Goal: Transaction & Acquisition: Purchase product/service

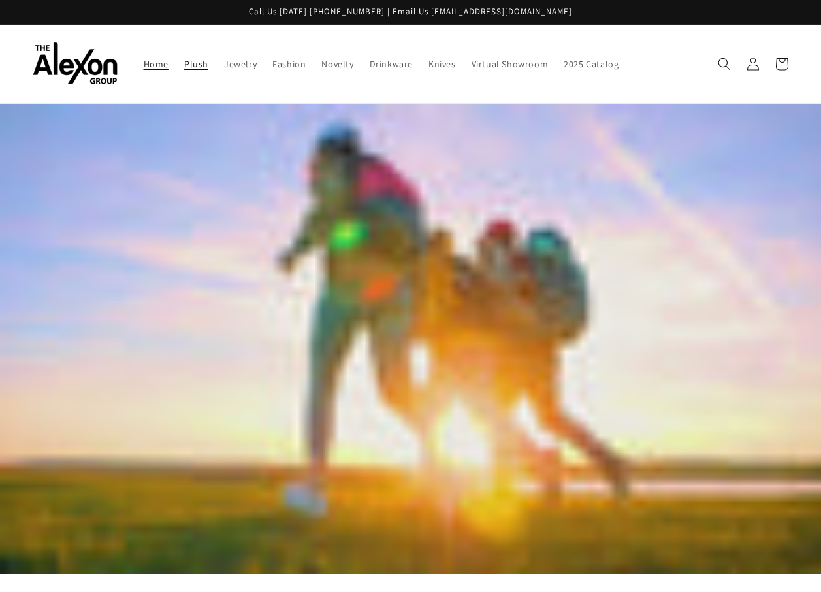
drag, startPoint x: 194, startPoint y: 66, endPoint x: 202, endPoint y: 69, distance: 9.1
click at [194, 66] on span "Plush" at bounding box center [196, 64] width 24 height 12
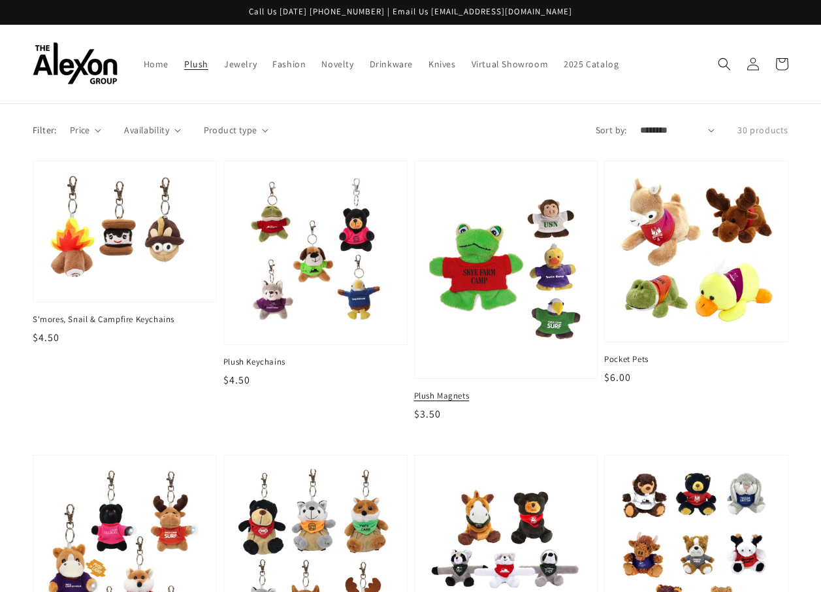
click at [490, 238] on img at bounding box center [505, 270] width 161 height 197
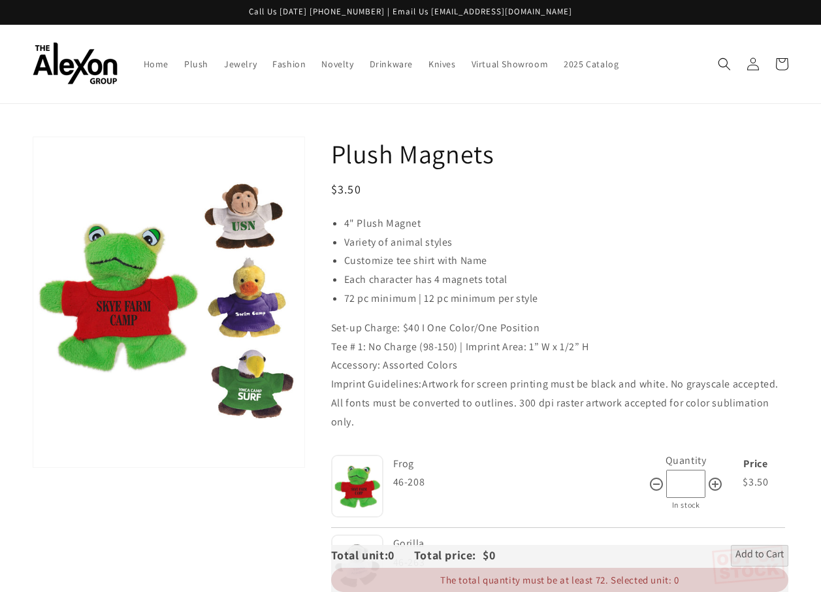
scroll to position [131, 0]
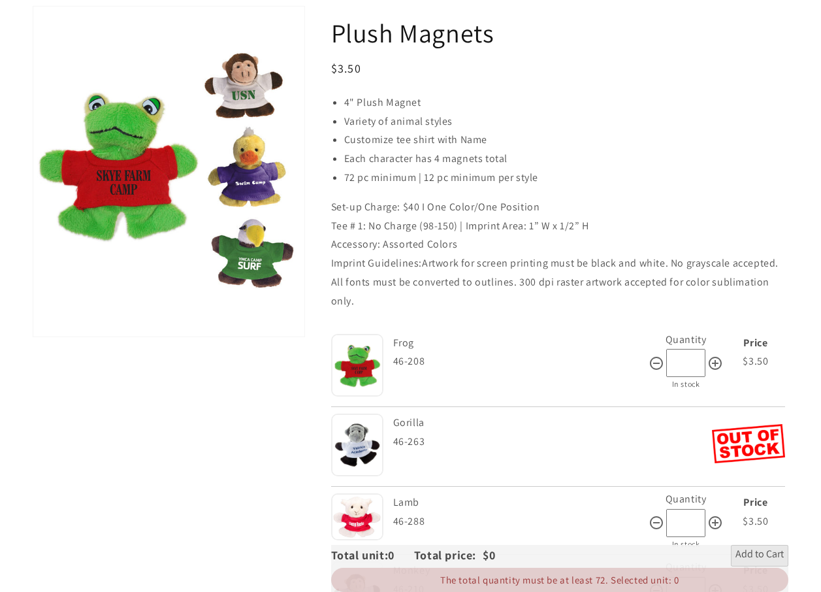
click at [715, 358] on icon at bounding box center [715, 363] width 16 height 16
type input "**"
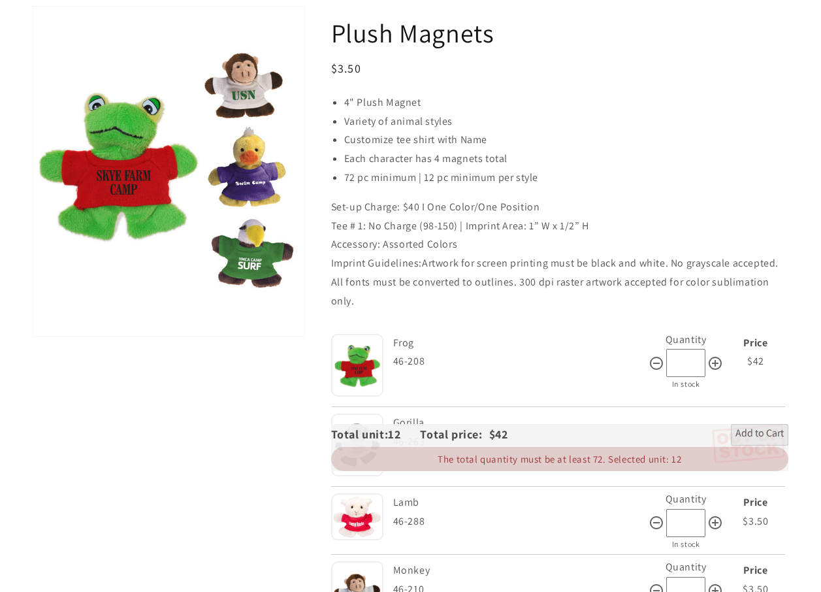
scroll to position [0, 0]
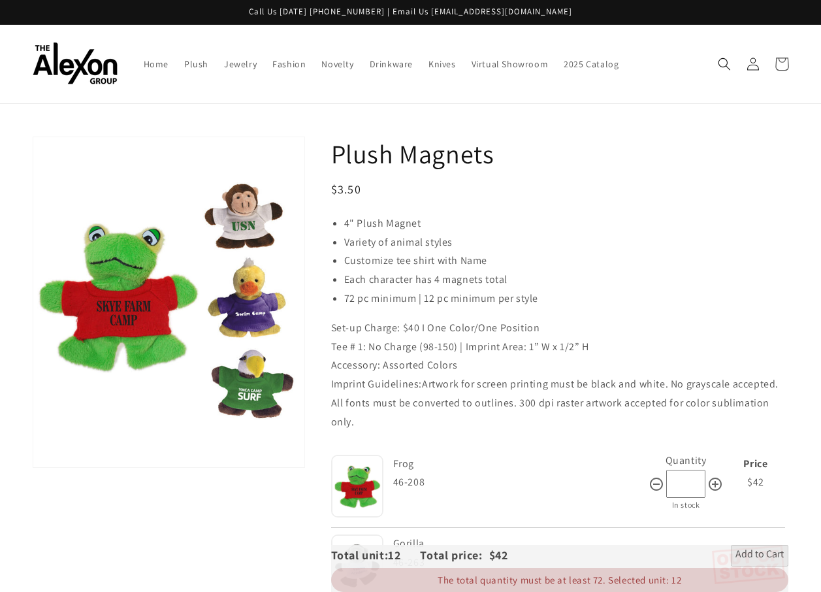
click at [781, 64] on icon at bounding box center [781, 63] width 31 height 31
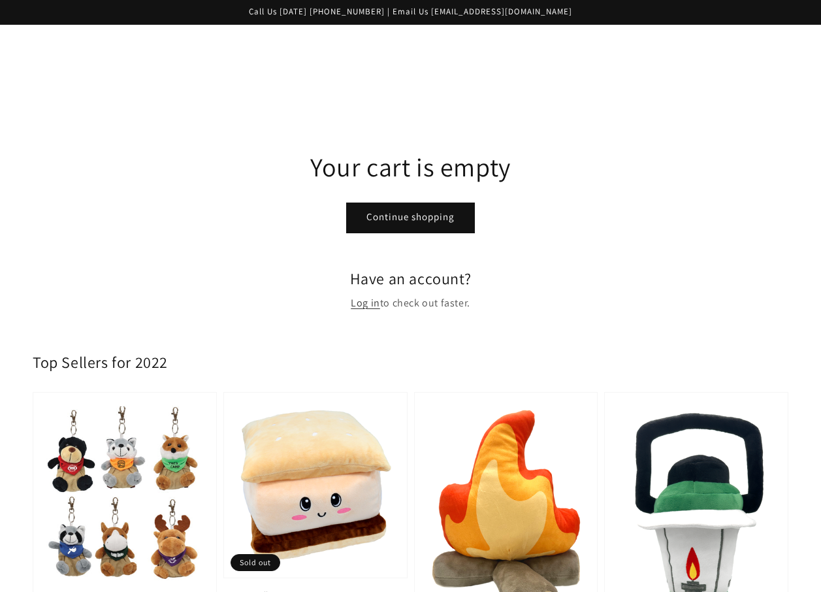
scroll to position [261, 0]
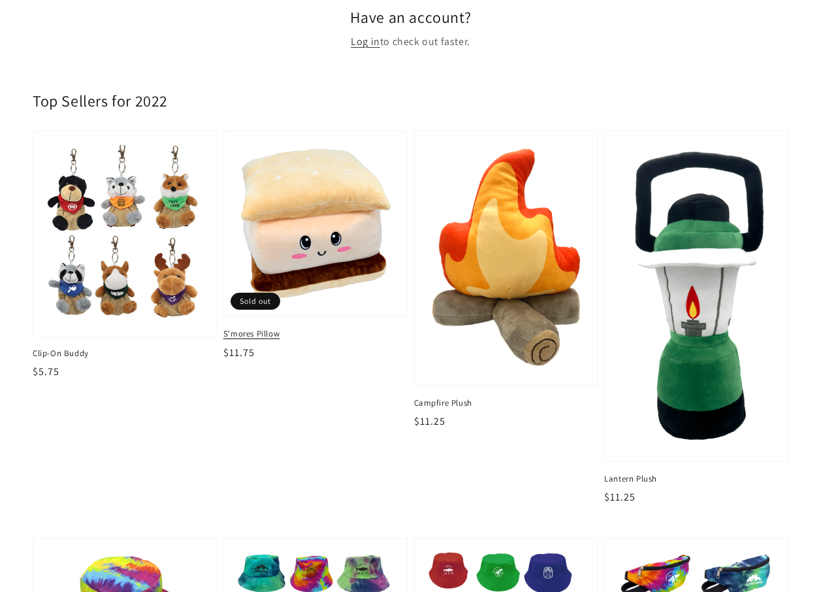
click at [297, 238] on img at bounding box center [314, 224] width 161 height 164
